Goal: Task Accomplishment & Management: Use online tool/utility

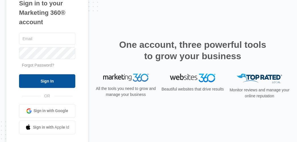
type input "[EMAIL_ADDRESS][DOMAIN_NAME]"
click at [64, 76] on input "Sign In" at bounding box center [47, 81] width 56 height 14
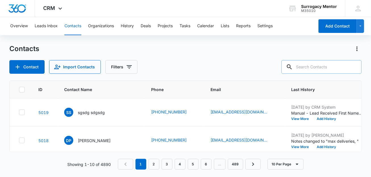
click at [317, 70] on input "text" at bounding box center [321, 67] width 80 height 14
click at [329, 70] on input "text" at bounding box center [321, 67] width 80 height 14
paste input "aliciacarter0317@gmail.com"
type input "aliciacarter0317@gmail.com"
